Goal: Task Accomplishment & Management: Use online tool/utility

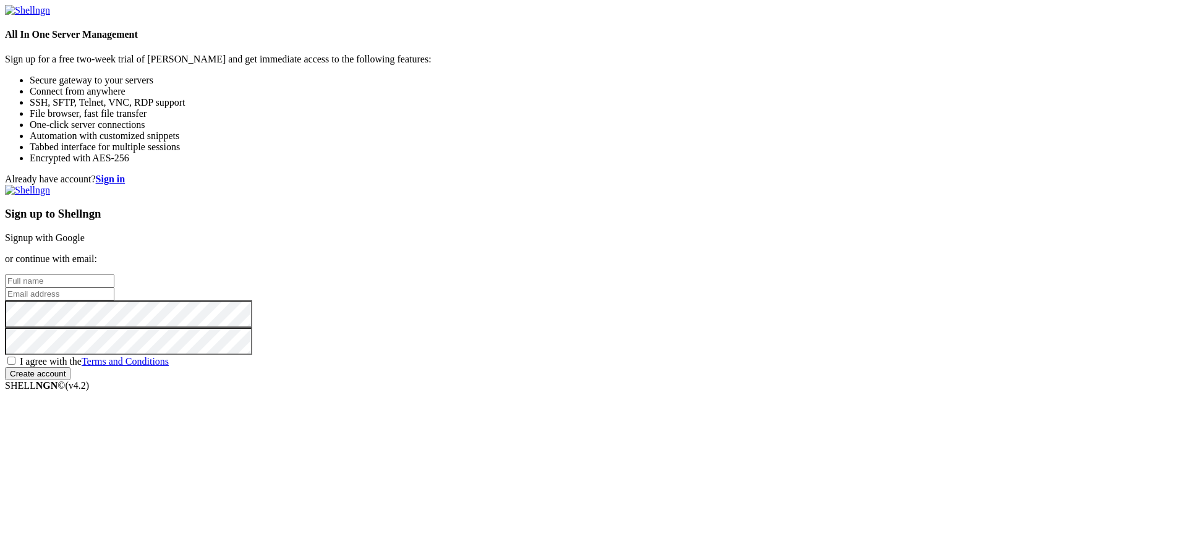
click at [126, 174] on strong "Sign in" at bounding box center [111, 179] width 30 height 11
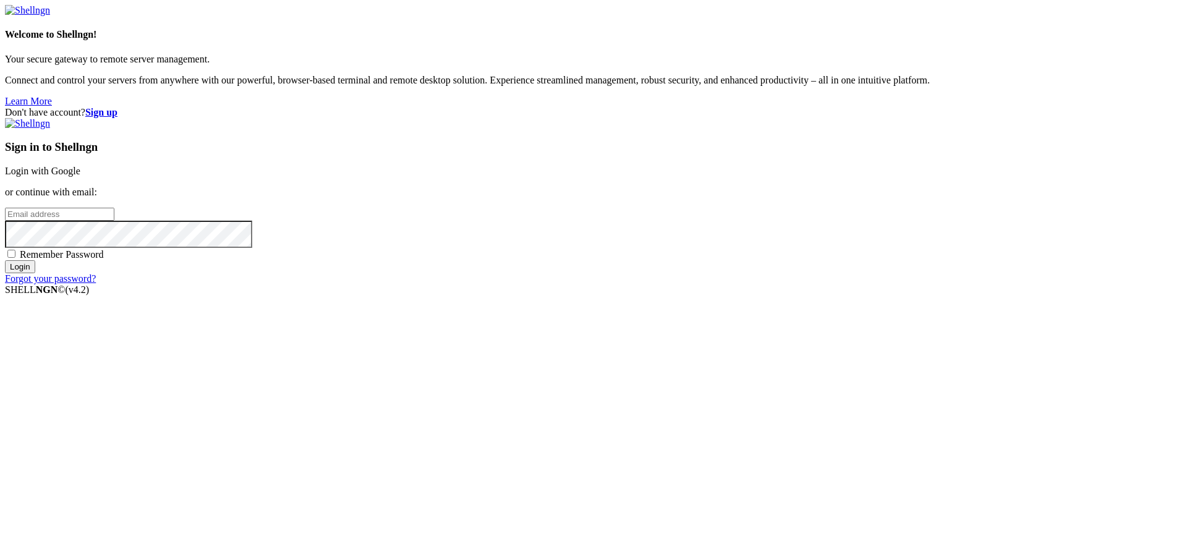
click at [668, 282] on div "Sign in to Shellngn Login with Google or continue with email: Remember Password…" at bounding box center [593, 201] width 1177 height 166
click at [114, 221] on input "email" at bounding box center [59, 214] width 109 height 13
type input "[EMAIL_ADDRESS][DOMAIN_NAME]"
click at [5, 260] on input "Login" at bounding box center [20, 266] width 30 height 13
click at [5, 271] on input "Login" at bounding box center [20, 277] width 30 height 13
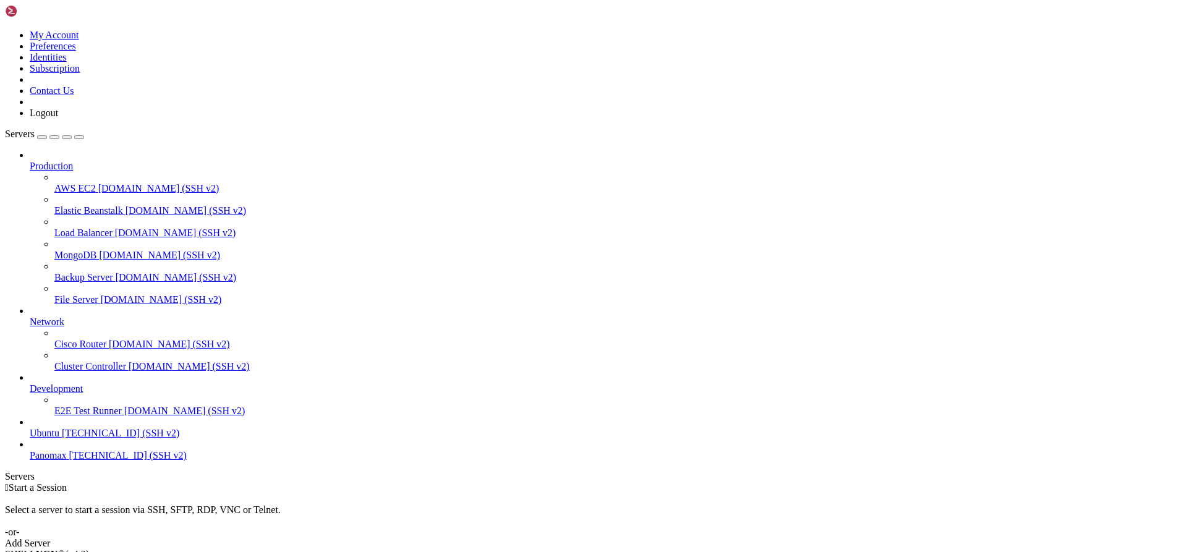
click at [701, 538] on link "Add Server" at bounding box center [593, 543] width 1177 height 11
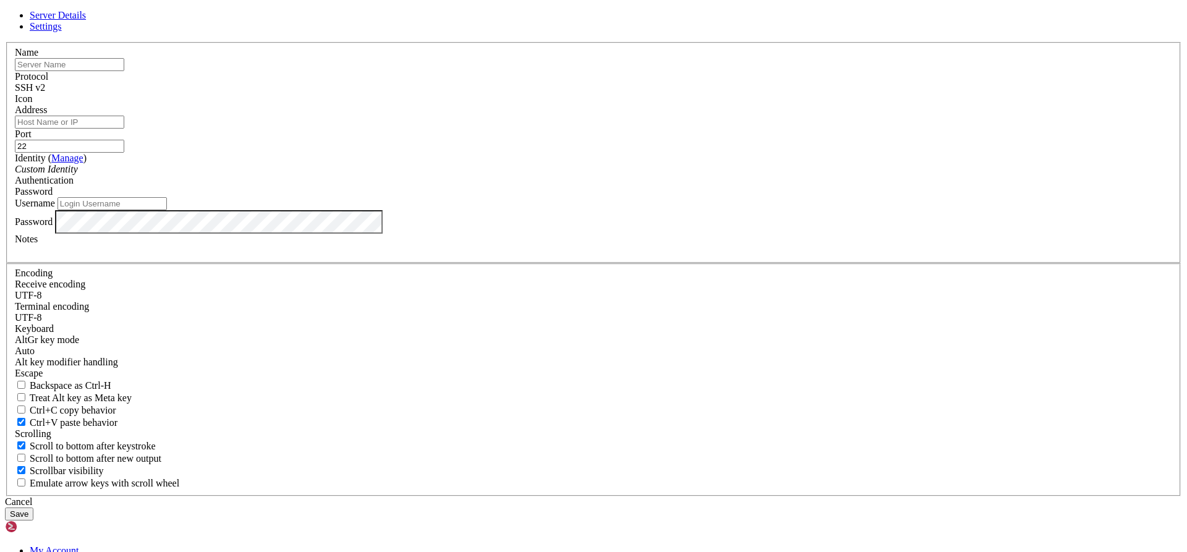
click at [124, 71] on input "text" at bounding box center [69, 64] width 109 height 13
type input "Maury"
click at [124, 129] on input "Address" at bounding box center [69, 122] width 109 height 13
paste input "172.16.0.4"
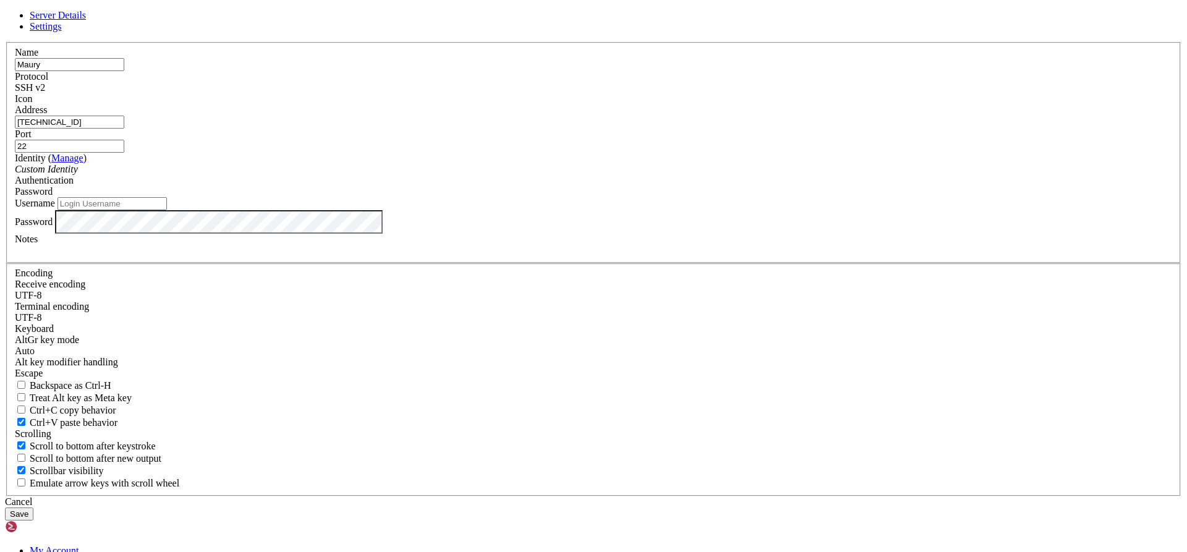
type input "172.16.0.4"
click at [505, 175] on div "Custom Identity" at bounding box center [594, 169] width 1158 height 11
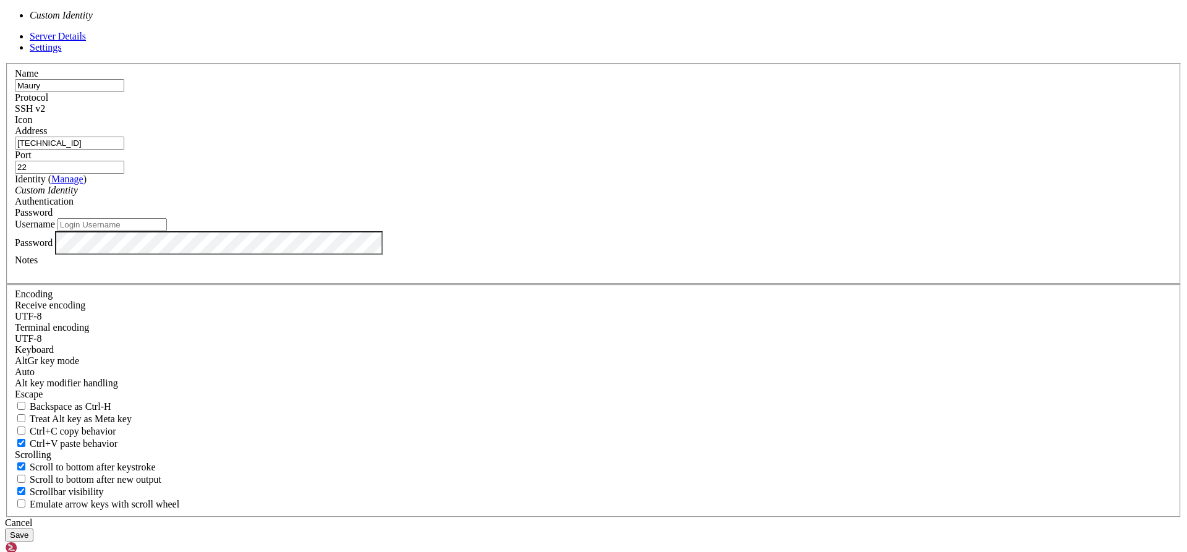
click at [505, 196] on div "Custom Identity" at bounding box center [594, 190] width 1158 height 11
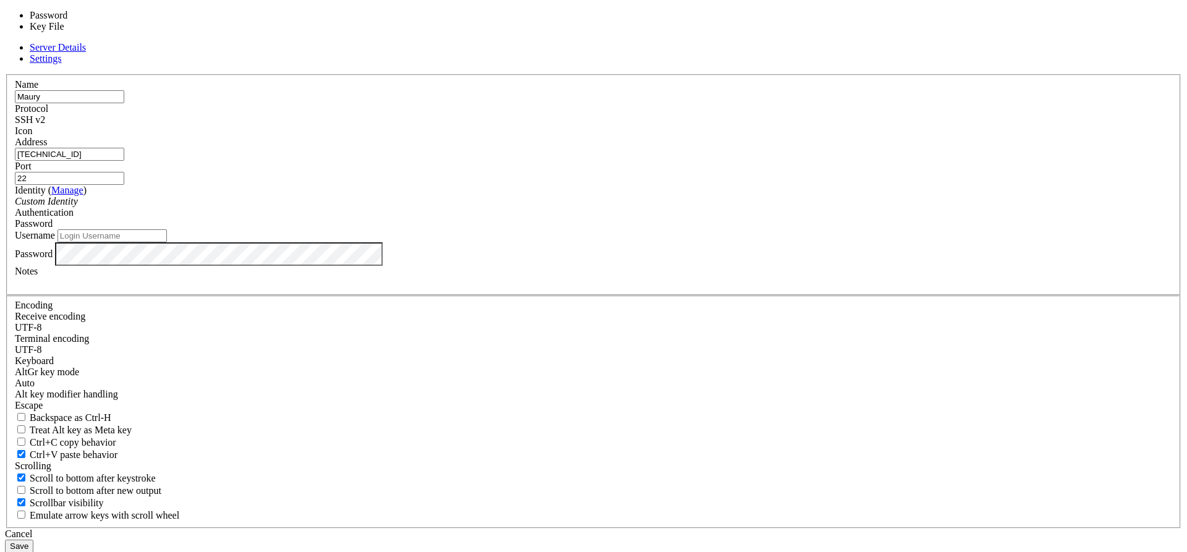
click at [53, 229] on span "Password" at bounding box center [34, 223] width 38 height 11
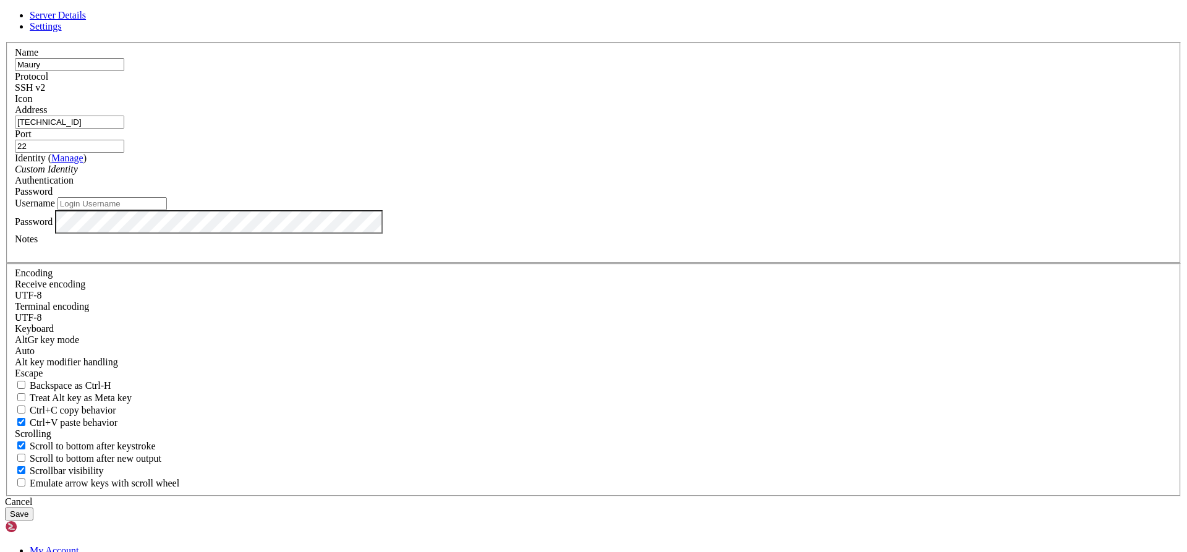
click at [167, 210] on input "Username" at bounding box center [112, 203] width 109 height 13
type input "Maury"
click at [33, 508] on button "Save" at bounding box center [19, 514] width 28 height 13
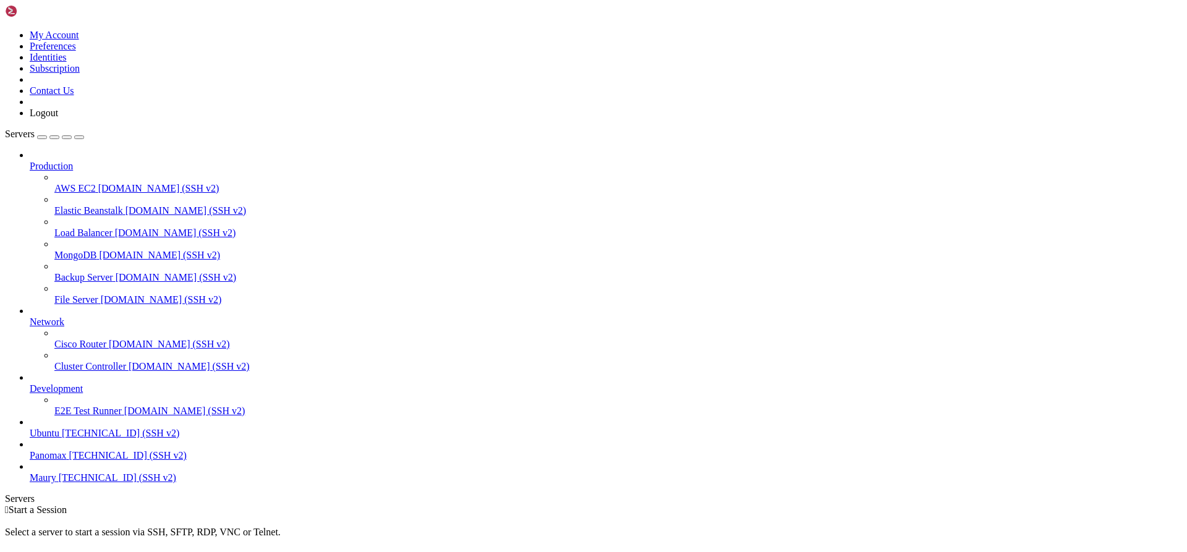
scroll to position [12, 0]
click at [67, 483] on span "172.16.0.4 (SSH v2)" at bounding box center [117, 477] width 117 height 11
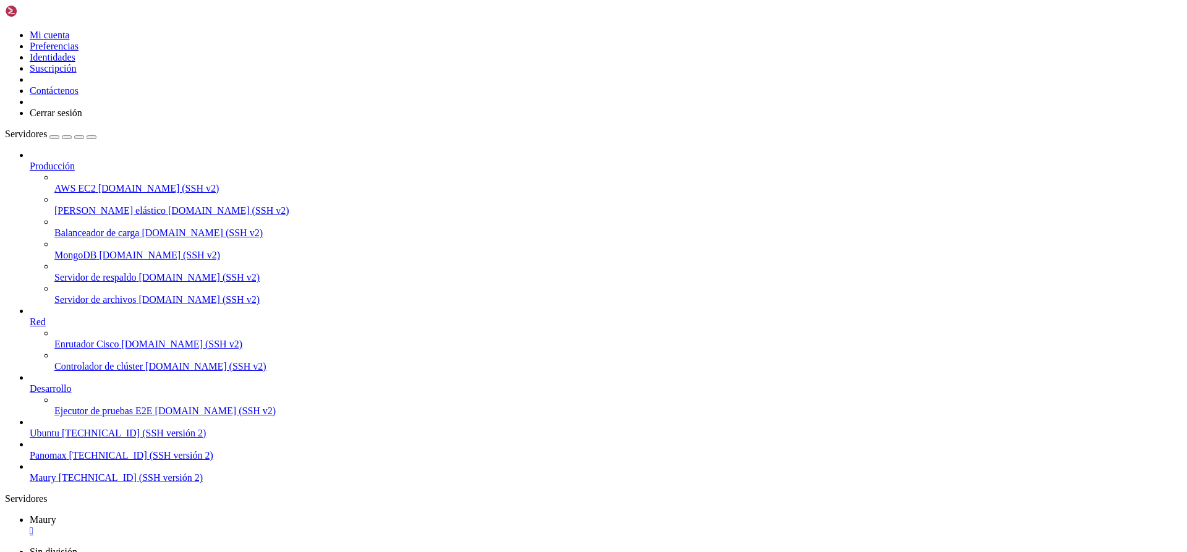
click at [67, 461] on span "Panomax" at bounding box center [48, 455] width 37 height 11
click at [75, 438] on font "172.206.108.69 (SSH versión 2)" at bounding box center [134, 433] width 144 height 11
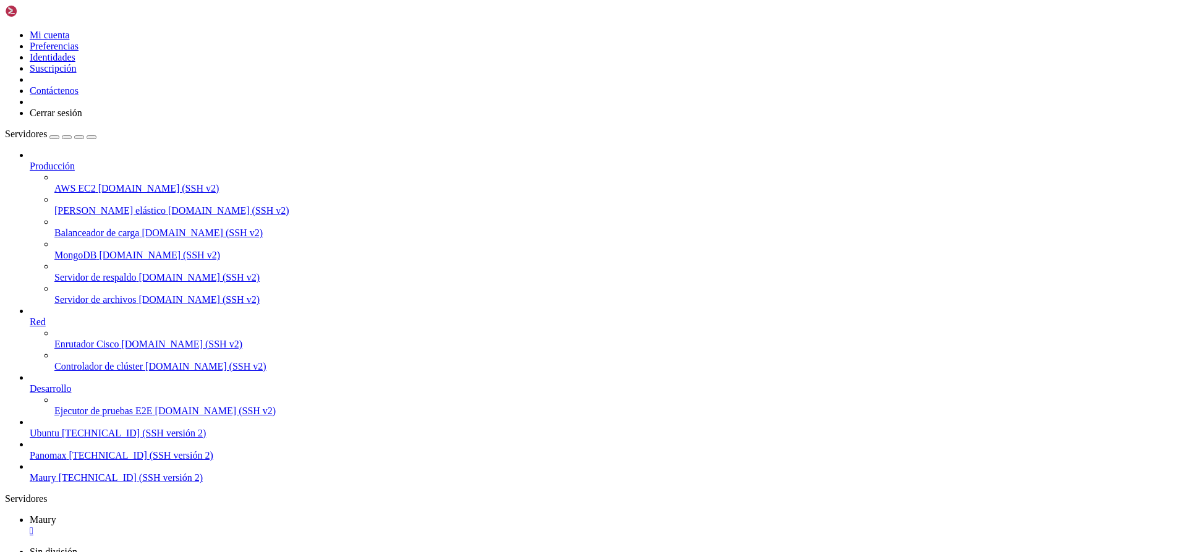
click at [85, 416] on font "Ejecutor de pruebas E2E" at bounding box center [103, 411] width 98 height 11
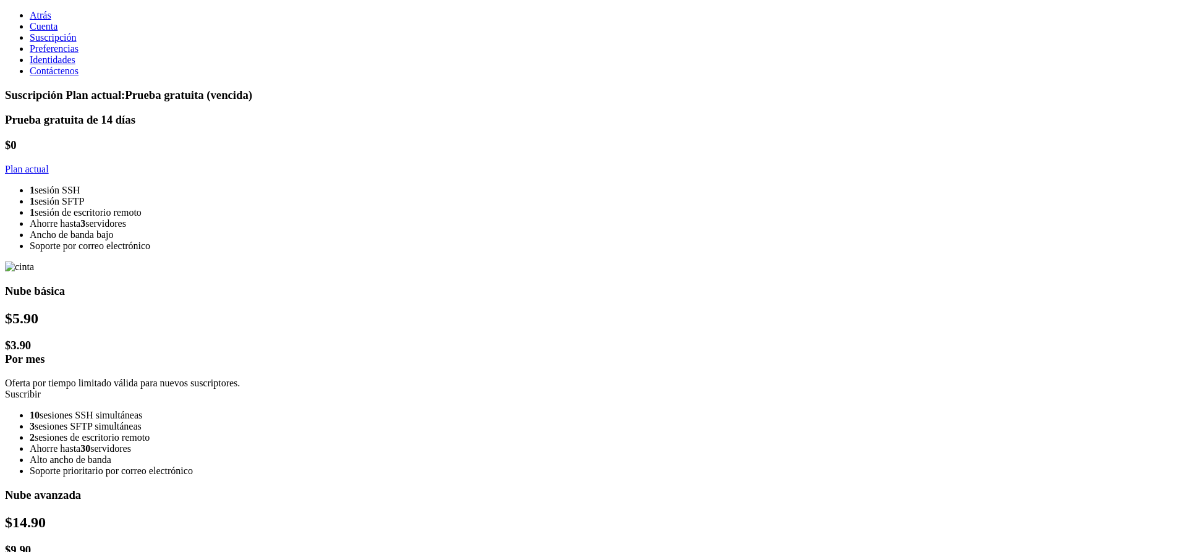
click at [49, 174] on font "Plan actual" at bounding box center [27, 169] width 44 height 11
click at [33, 54] on span "Preferencias" at bounding box center [54, 48] width 49 height 11
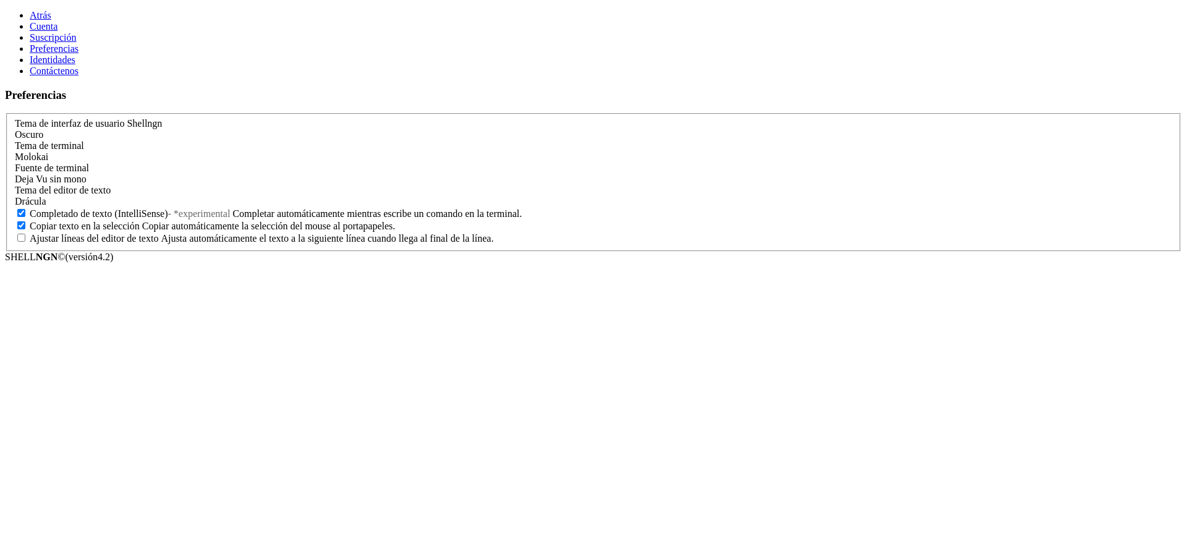
click at [60, 65] on link "Identidades" at bounding box center [53, 59] width 46 height 11
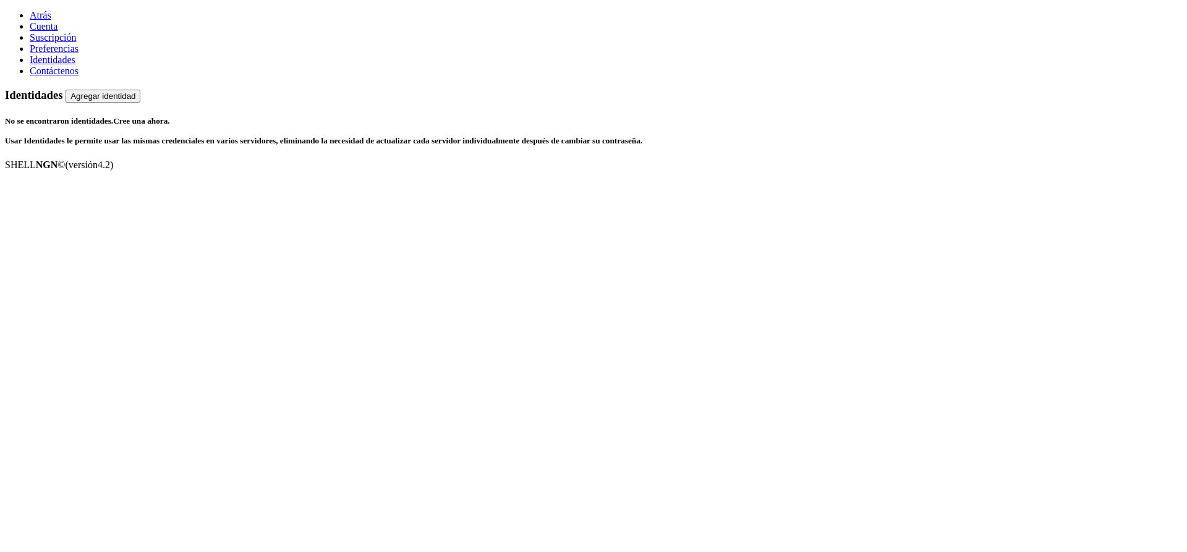
click at [66, 43] on font "Suscripción" at bounding box center [53, 37] width 47 height 11
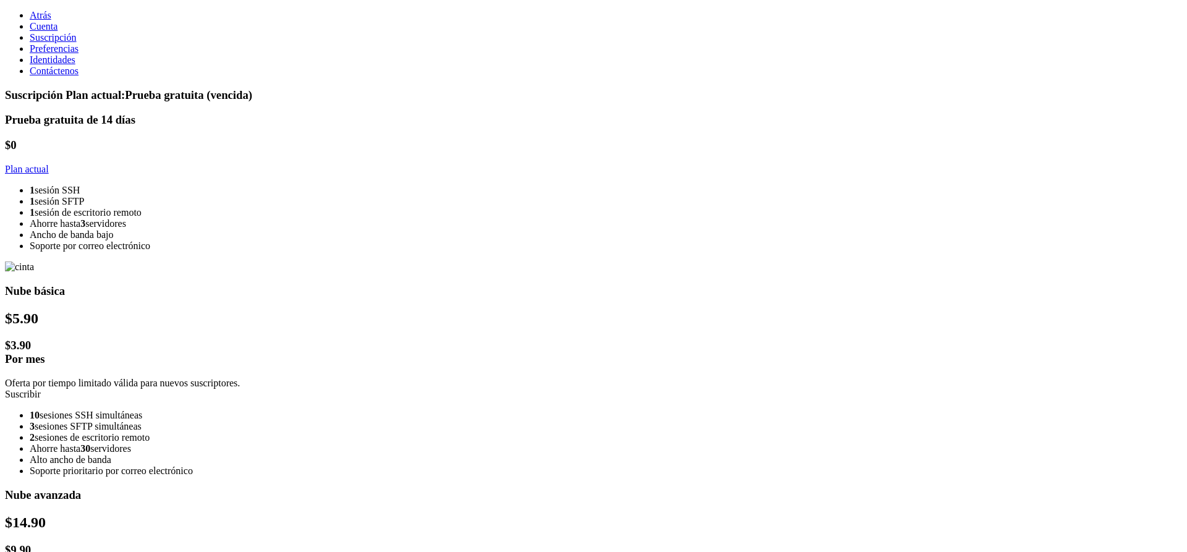
click at [58, 32] on link "Cuenta" at bounding box center [44, 26] width 28 height 11
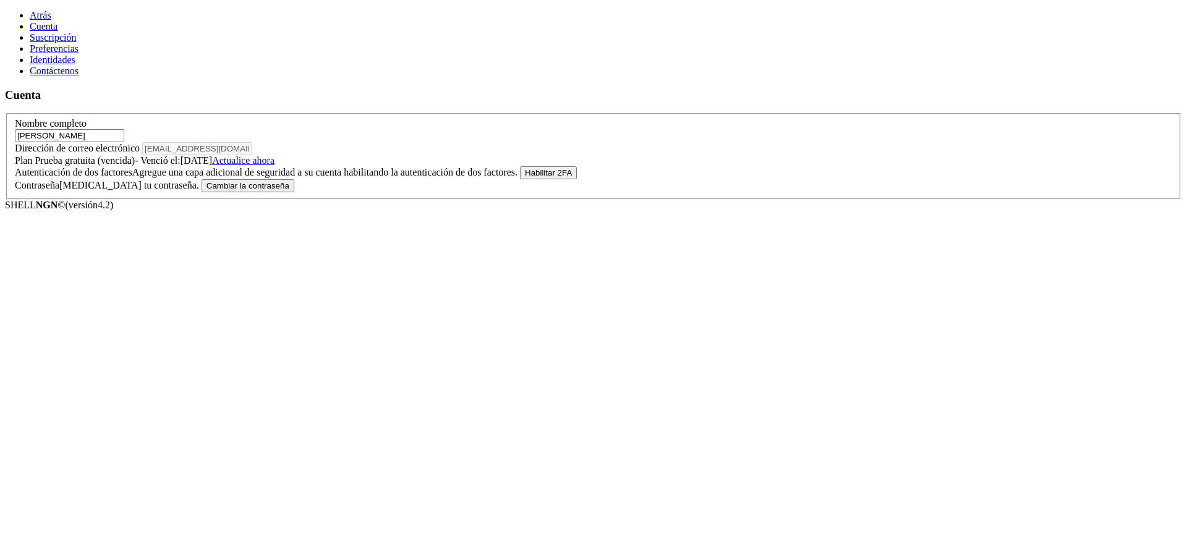
click at [58, 76] on link "Contáctenos" at bounding box center [54, 71] width 49 height 11
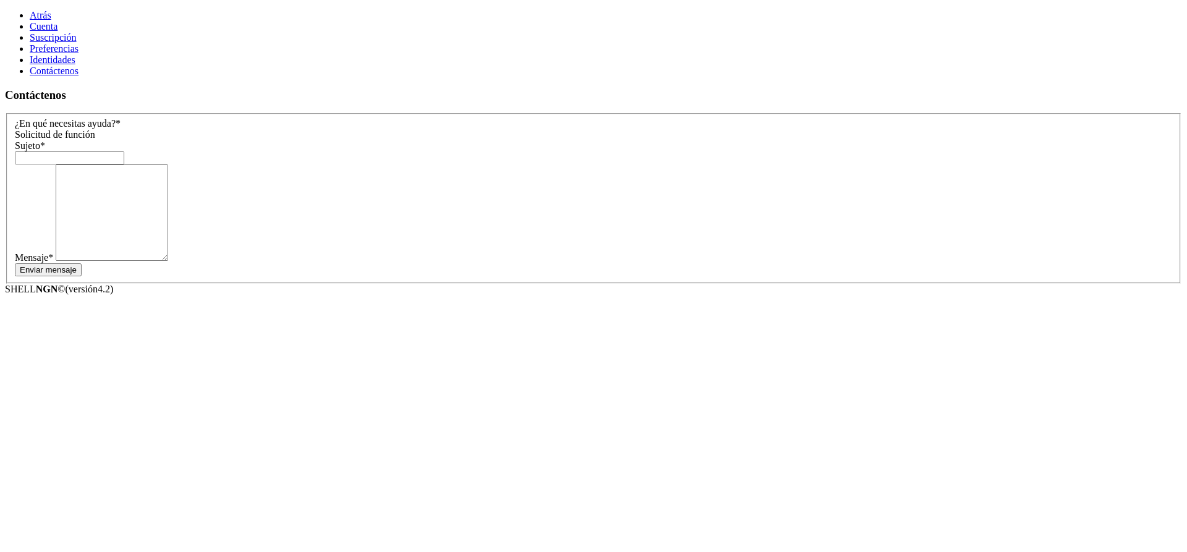
click at [61, 65] on font "Identidades" at bounding box center [53, 59] width 46 height 11
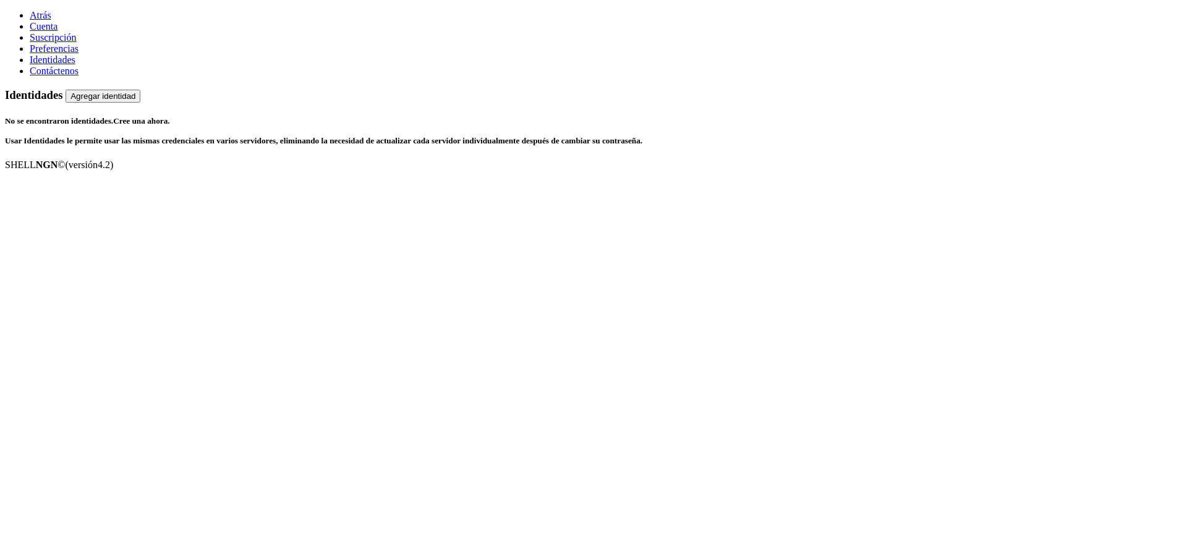
click at [74, 43] on link "Suscripción" at bounding box center [53, 37] width 47 height 11
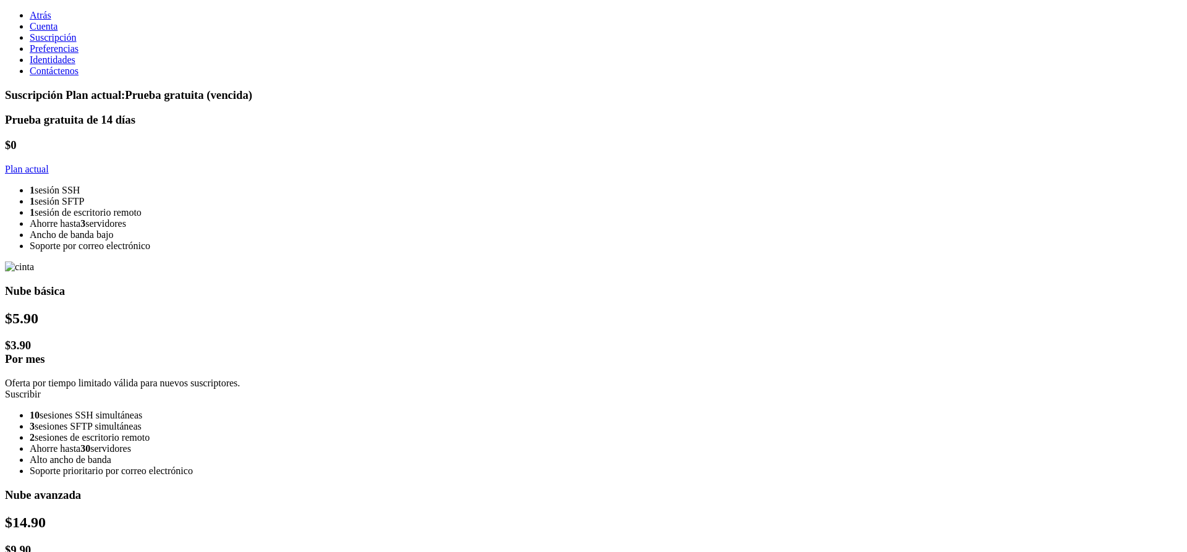
click at [30, 10] on link "Atrás" at bounding box center [41, 15] width 22 height 11
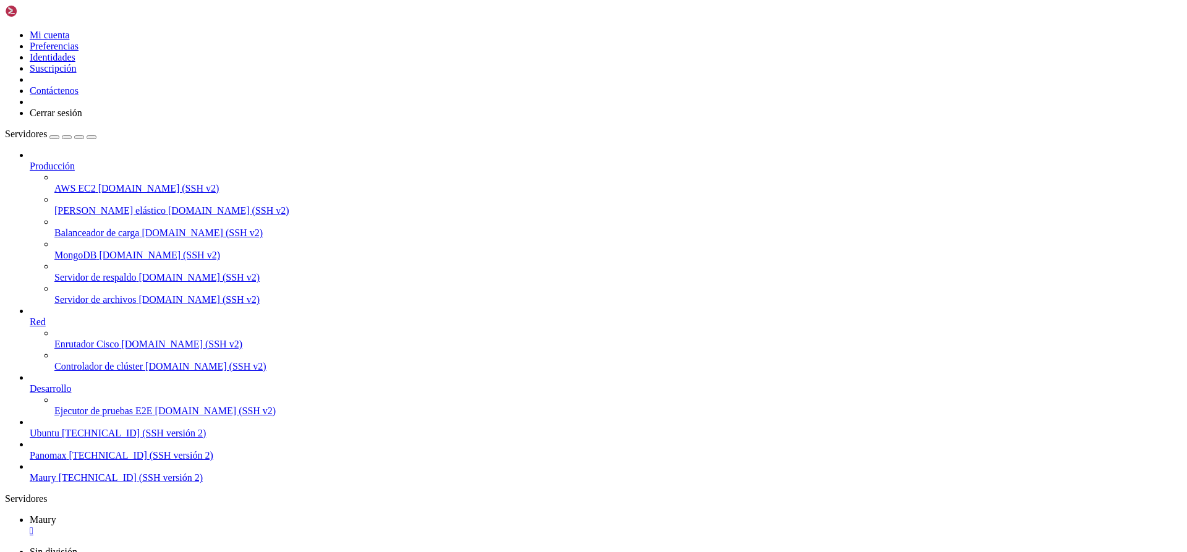
scroll to position [12, 0]
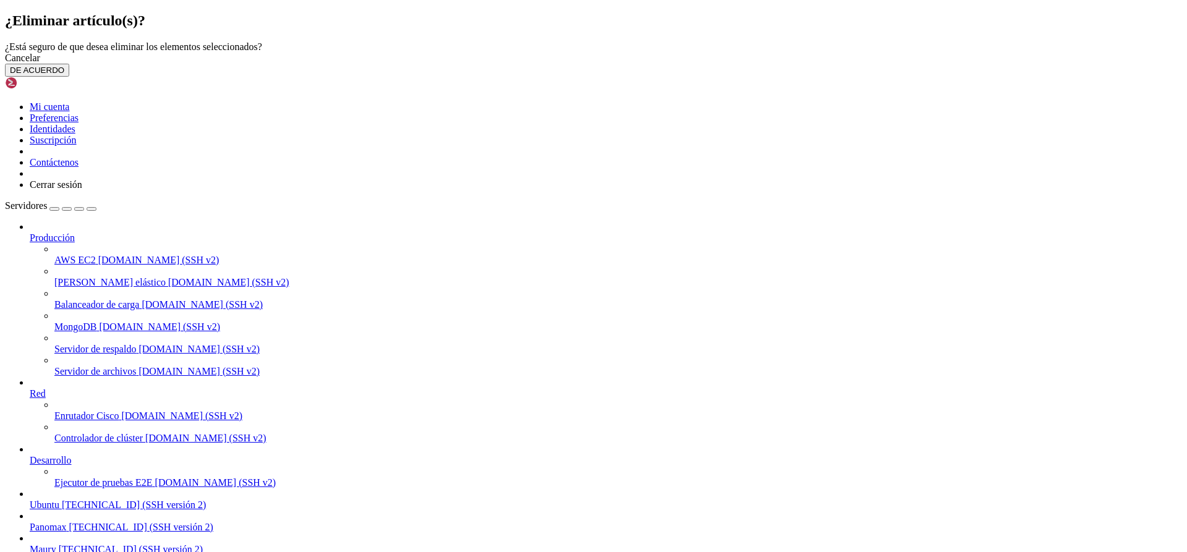
click at [69, 77] on button "DE ACUERDO" at bounding box center [37, 70] width 64 height 13
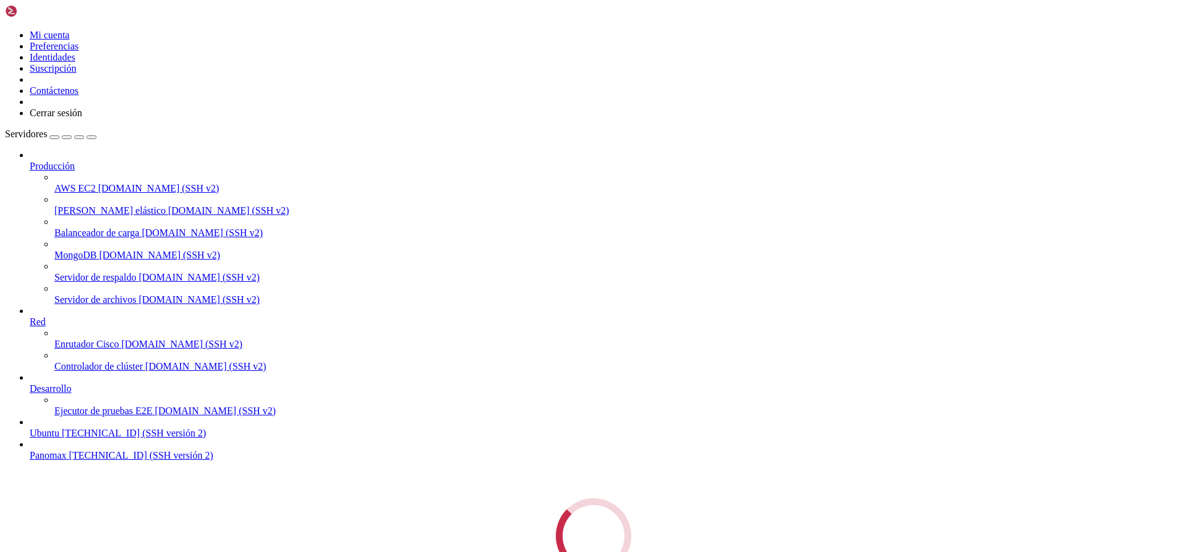
scroll to position [0, 0]
click at [75, 161] on span "Producción" at bounding box center [52, 166] width 45 height 11
click at [30, 161] on icon at bounding box center [30, 161] width 0 height 0
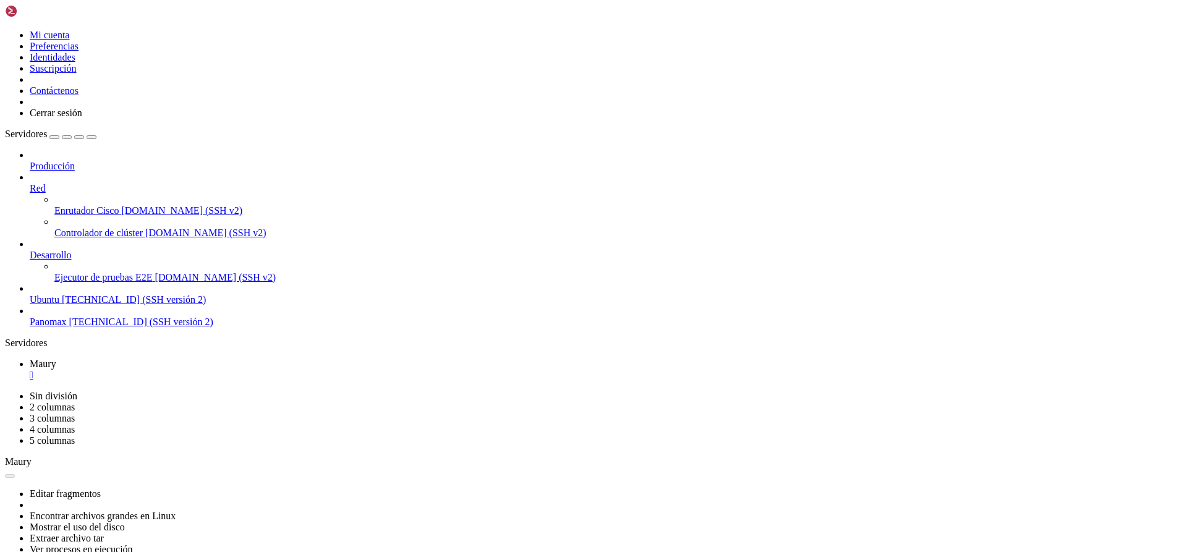
click at [75, 161] on span "Producción" at bounding box center [52, 166] width 45 height 11
click at [30, 161] on icon at bounding box center [30, 161] width 0 height 0
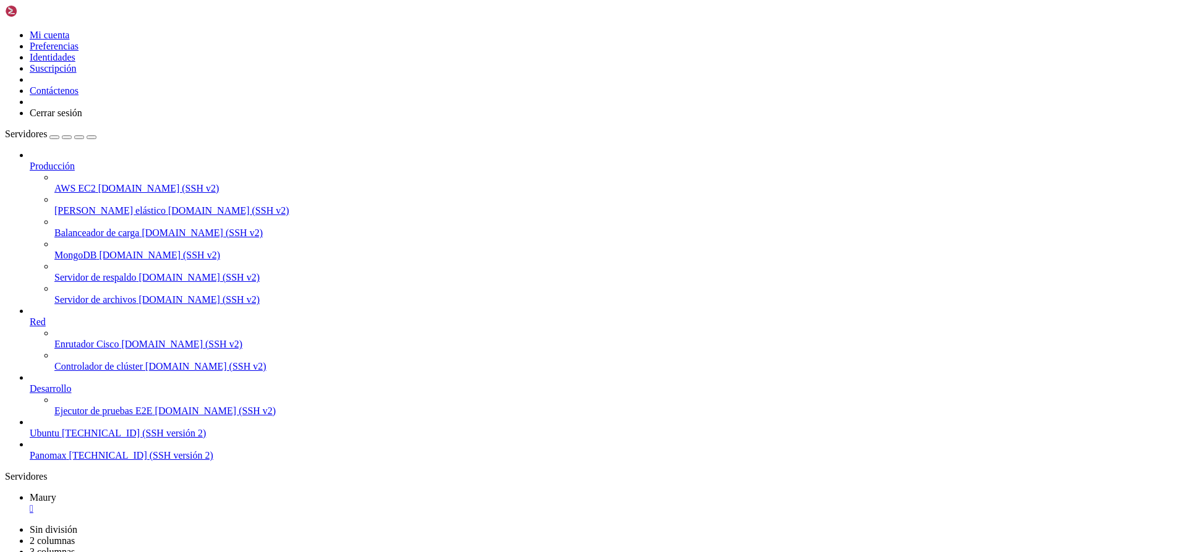
click at [5, 30] on link at bounding box center [5, 30] width 0 height 0
click at [82, 118] on link "Cerrar sesión" at bounding box center [56, 113] width 53 height 11
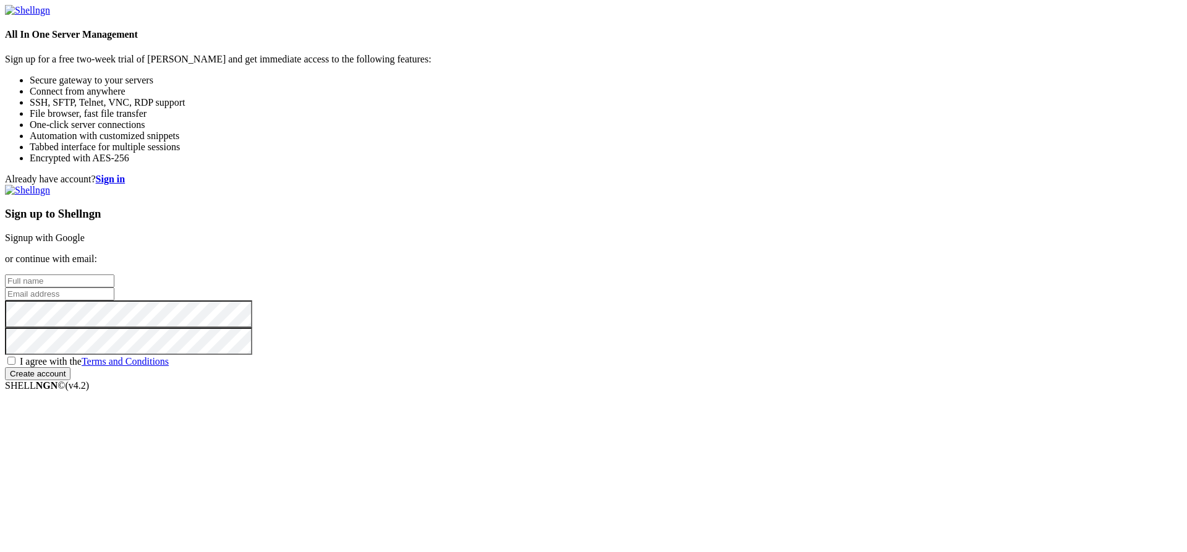
click at [114, 275] on input "text" at bounding box center [59, 281] width 109 height 13
type input "Maury"
click at [114, 288] on input "email" at bounding box center [59, 294] width 109 height 13
type input "[EMAIL_ADDRESS][DOMAIN_NAME]"
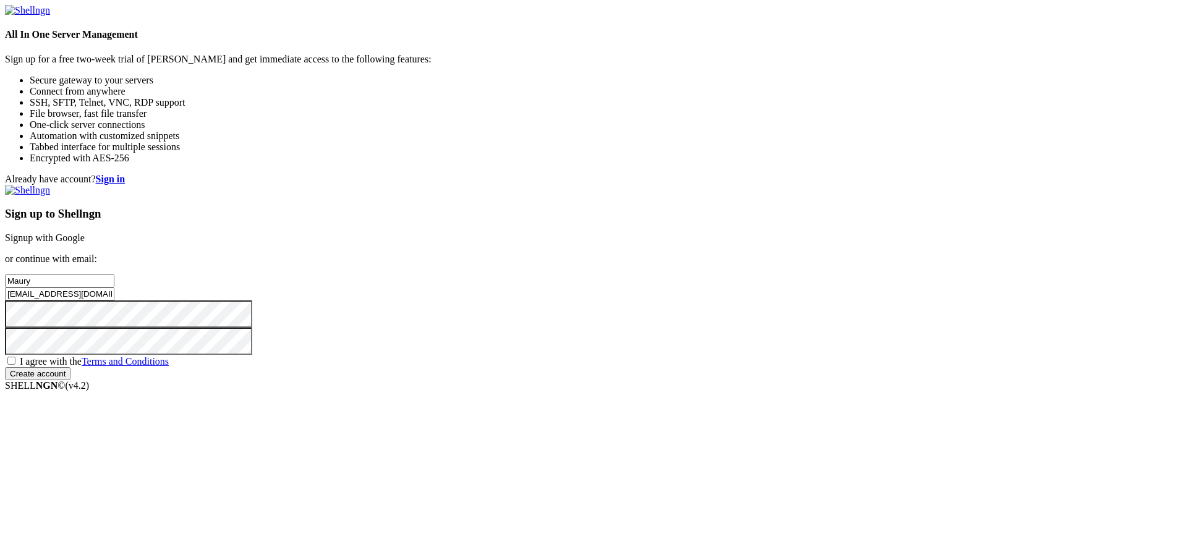
click at [169, 367] on span "I agree with the Terms and Conditions" at bounding box center [94, 361] width 149 height 11
click at [15, 365] on input "I agree with the Terms and Conditions" at bounding box center [11, 361] width 8 height 8
checkbox input "true"
click at [70, 380] on input "Create account" at bounding box center [38, 373] width 66 height 13
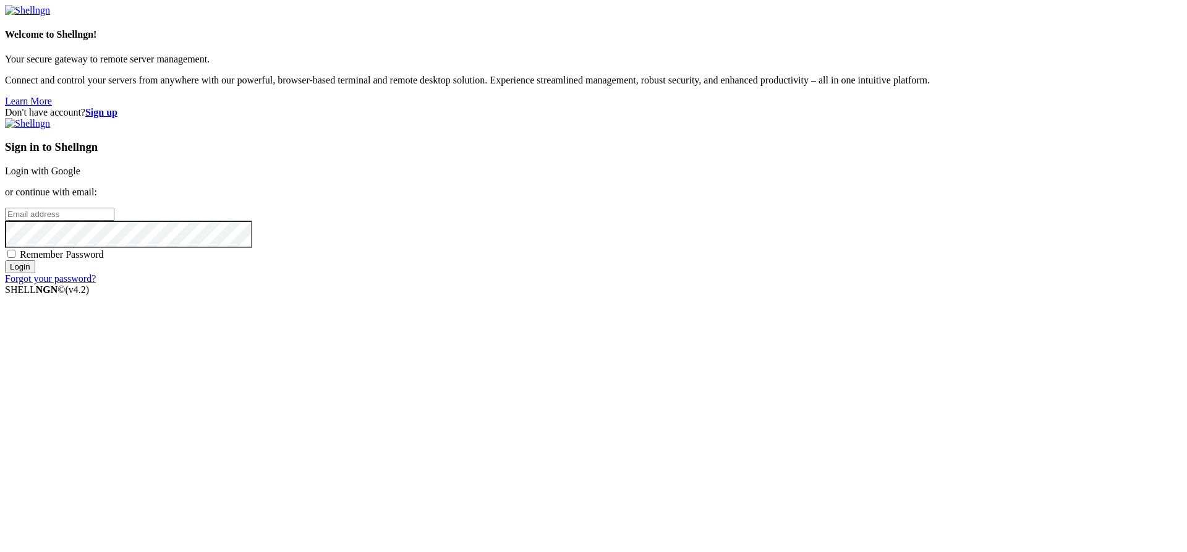
click at [114, 221] on input "email" at bounding box center [59, 214] width 109 height 13
type input "m.plaza31@alumnos.santotomas.cl"
click at [5, 260] on input "Login" at bounding box center [20, 266] width 30 height 13
click at [96, 295] on link "Forgot your password?" at bounding box center [50, 289] width 91 height 11
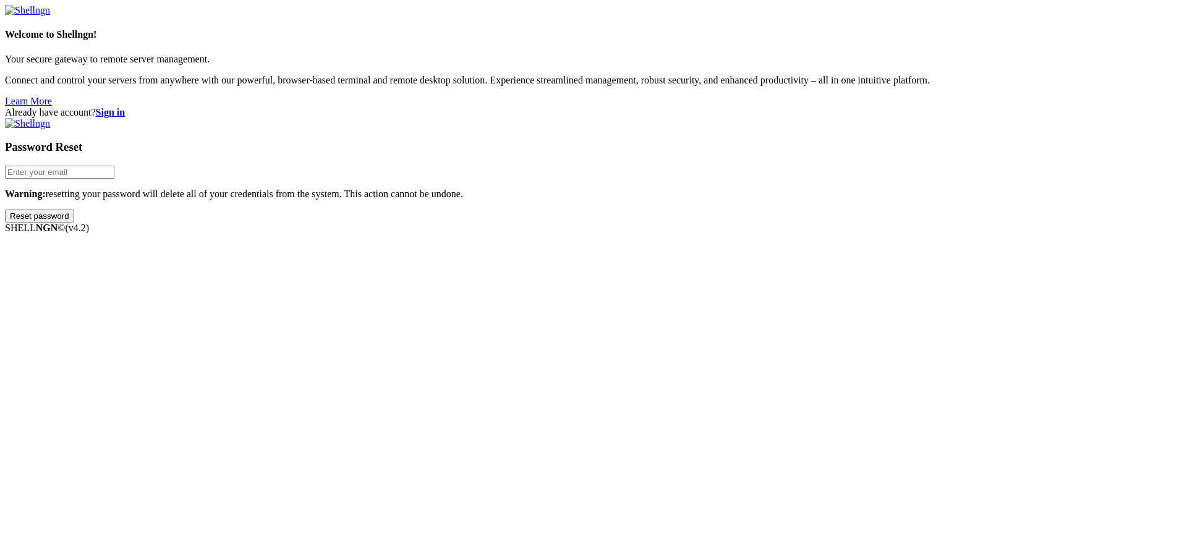
click at [114, 179] on input "email" at bounding box center [59, 172] width 109 height 13
type input "m.plaza31@alumnos.santotomas.cl"
click at [5, 210] on input "Reset password" at bounding box center [39, 216] width 69 height 13
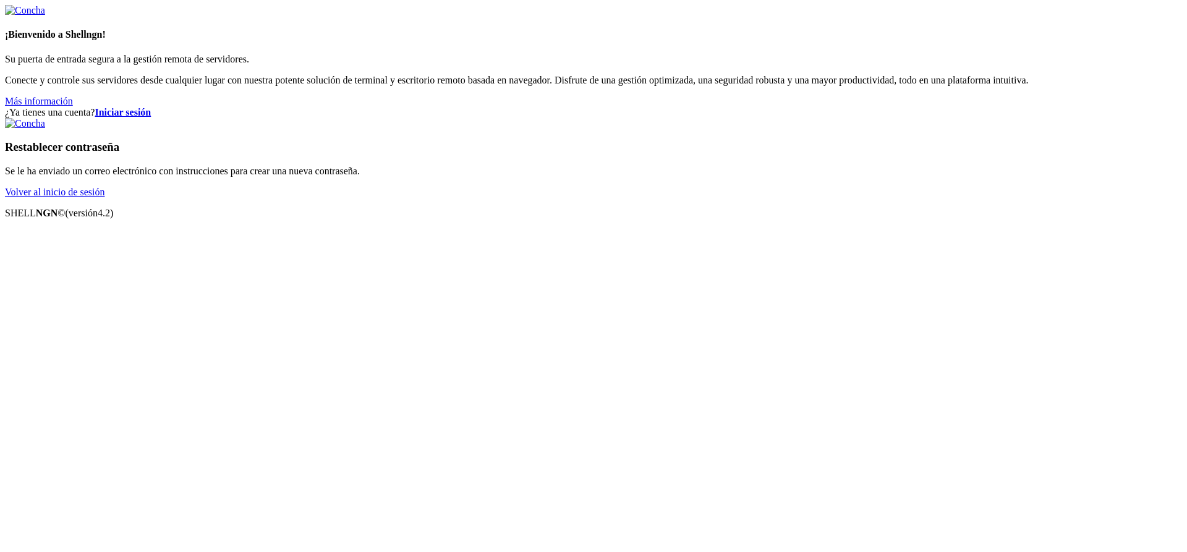
click at [105, 197] on font "Volver al inicio de sesión" at bounding box center [55, 192] width 100 height 11
